Goal: Task Accomplishment & Management: Use online tool/utility

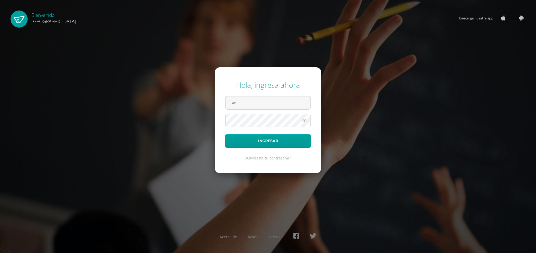
type input "annelisse.delatorre@colegiobelga.edu.gt"
click at [225, 134] on button "Ingresar" at bounding box center [267, 140] width 85 height 13
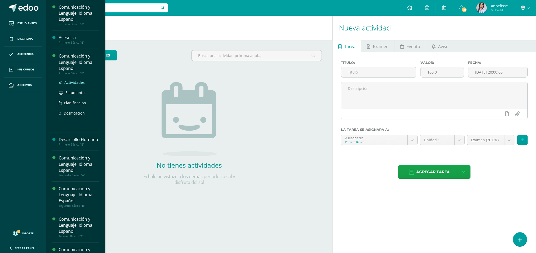
click at [74, 81] on span "Actividades" at bounding box center [74, 82] width 20 height 5
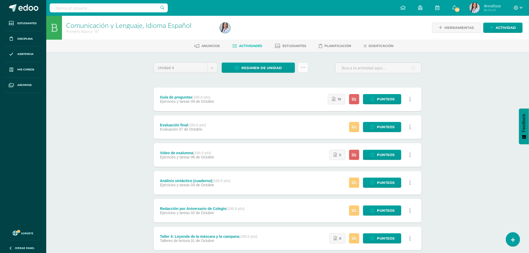
click at [301, 69] on icon at bounding box center [303, 67] width 4 height 4
click at [285, 81] on link "Enviar punteos a revision" at bounding box center [290, 84] width 58 height 13
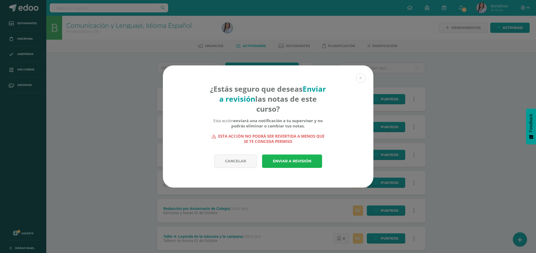
click at [286, 161] on link "Enviar a revisión" at bounding box center [292, 161] width 60 height 13
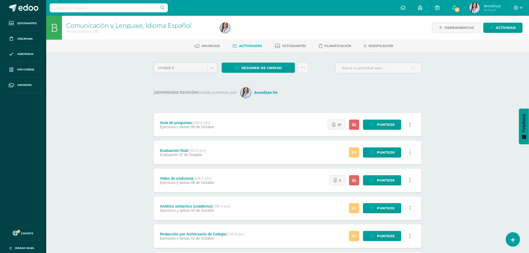
click at [88, 216] on div "Comunicación y Lenguaje, Idioma Español Primero Básico "B" Herramientas Detalle…" at bounding box center [287, 218] width 483 height 405
click at [140, 148] on div "Comunicación y Lenguaje, Idioma Español Primero Básico "B" Herramientas Detalle…" at bounding box center [287, 218] width 483 height 405
